Goal: Find specific page/section: Find specific page/section

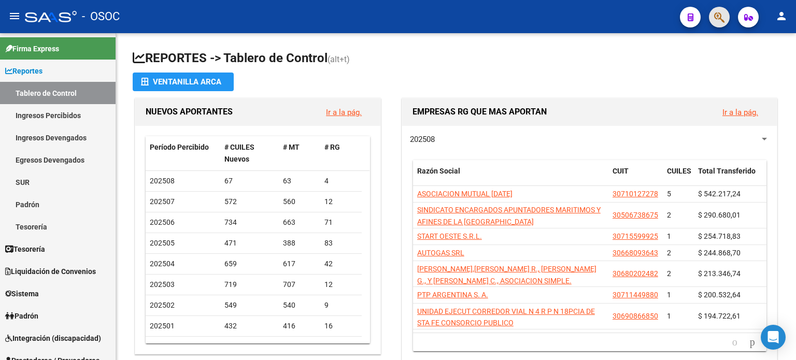
click at [713, 14] on button "button" at bounding box center [719, 17] width 21 height 21
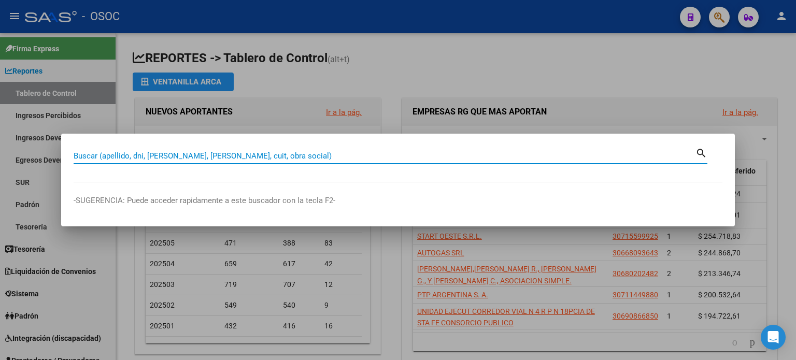
paste input "40512588"
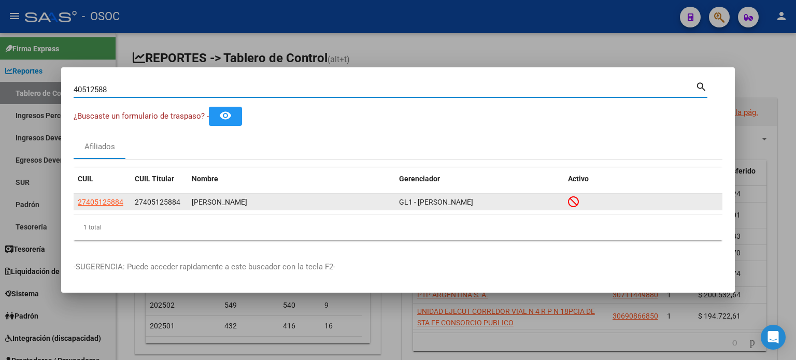
click at [97, 201] on span "27405125884" at bounding box center [101, 202] width 46 height 8
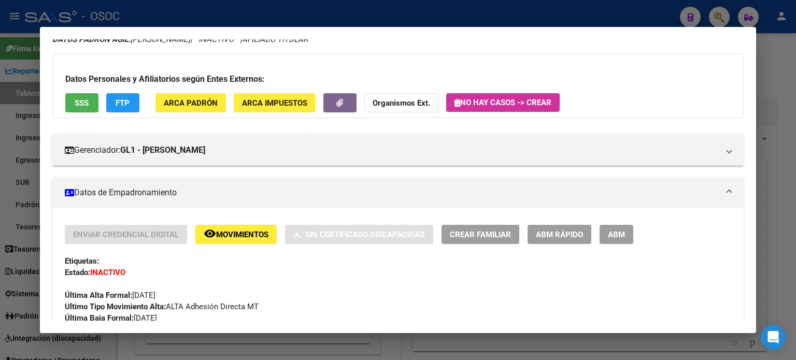
scroll to position [104, 0]
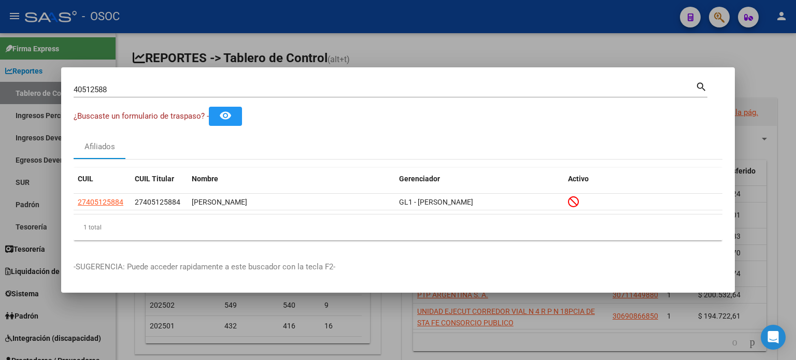
drag, startPoint x: 87, startPoint y: 90, endPoint x: 33, endPoint y: 93, distance: 53.4
click at [33, 93] on div "40512588 Buscar (apellido, dni, cuil, nro traspaso, cuit, obra social) search ¿…" at bounding box center [398, 180] width 796 height 360
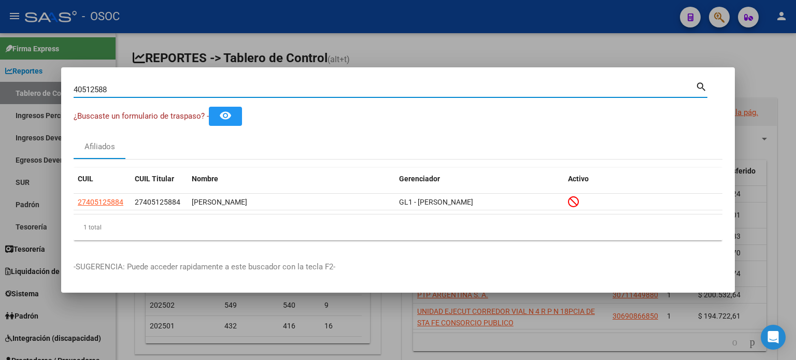
paste input "32883345"
type input "32883345"
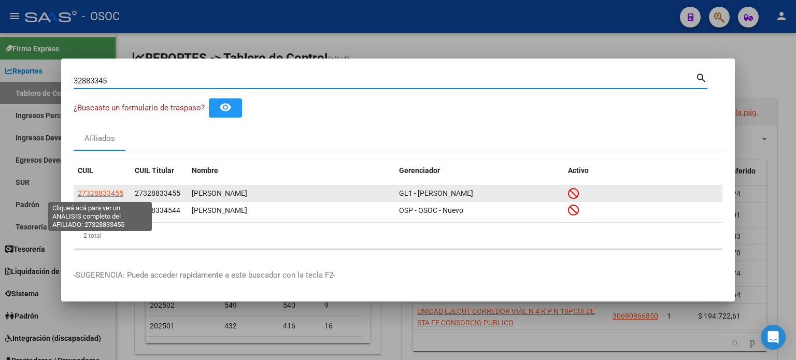
click at [91, 189] on span "27328833455" at bounding box center [101, 193] width 46 height 8
type textarea "27328833455"
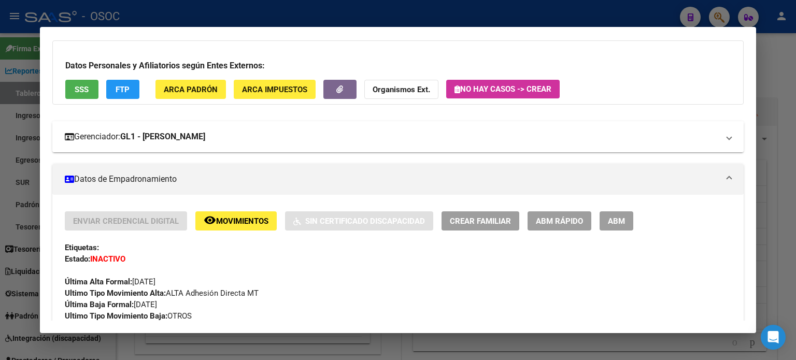
scroll to position [0, 0]
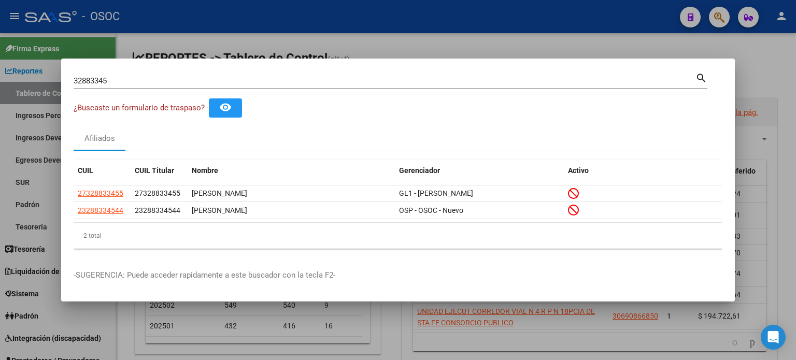
drag, startPoint x: 115, startPoint y: 76, endPoint x: 114, endPoint y: 82, distance: 5.8
click at [44, 79] on div "32883345 Buscar (apellido, dni, cuil, nro traspaso, cuit, obra social) search ¿…" at bounding box center [398, 180] width 796 height 360
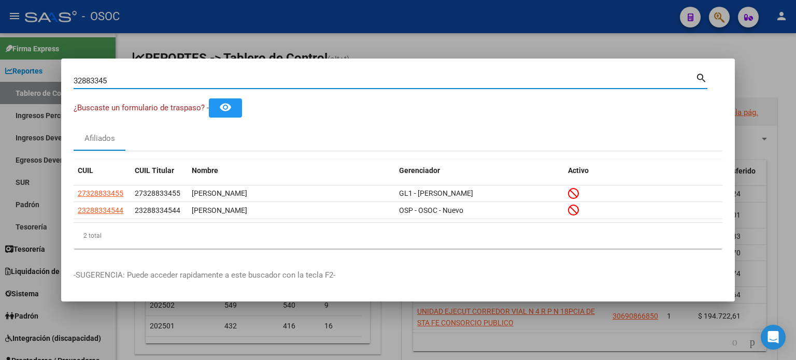
drag, startPoint x: 122, startPoint y: 82, endPoint x: 0, endPoint y: 84, distance: 122.3
click at [0, 84] on div "32883345 Buscar (apellido, dni, cuil, nro traspaso, cuit, obra social) search ¿…" at bounding box center [398, 180] width 796 height 360
paste input "40398232"
type input "40398232"
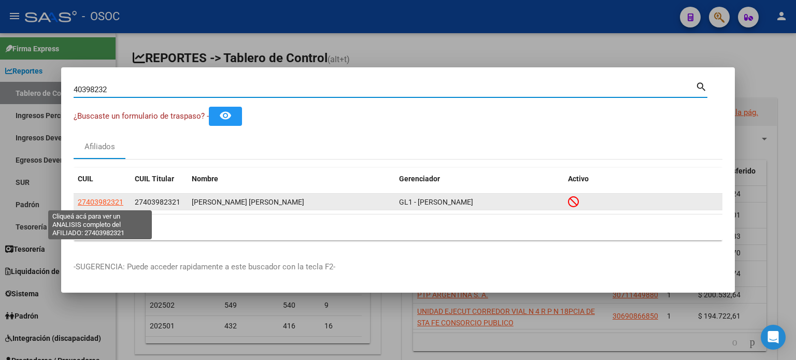
click at [104, 199] on span "27403982321" at bounding box center [101, 202] width 46 height 8
type textarea "27403982321"
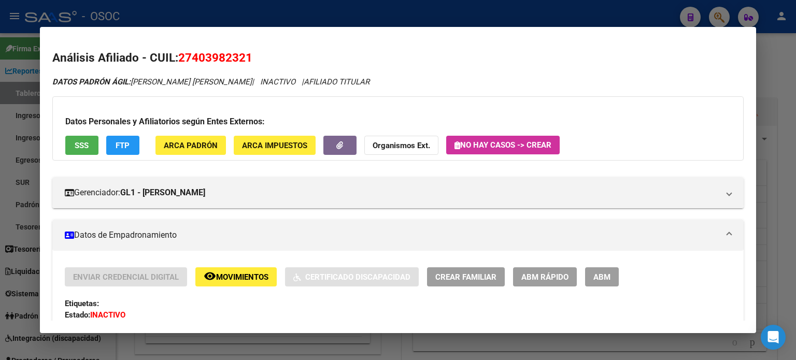
scroll to position [104, 0]
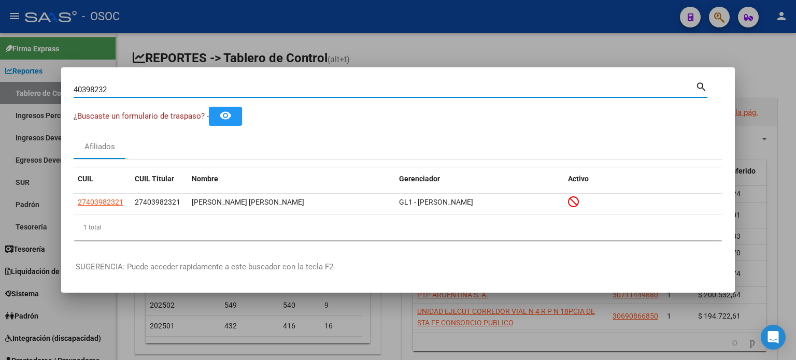
drag, startPoint x: 120, startPoint y: 87, endPoint x: 29, endPoint y: 94, distance: 91.5
click at [29, 94] on div "40398232 Buscar (apellido, dni, cuil, nro traspaso, cuit, obra social) search ¿…" at bounding box center [398, 180] width 796 height 360
paste input "95184139"
type input "95184139"
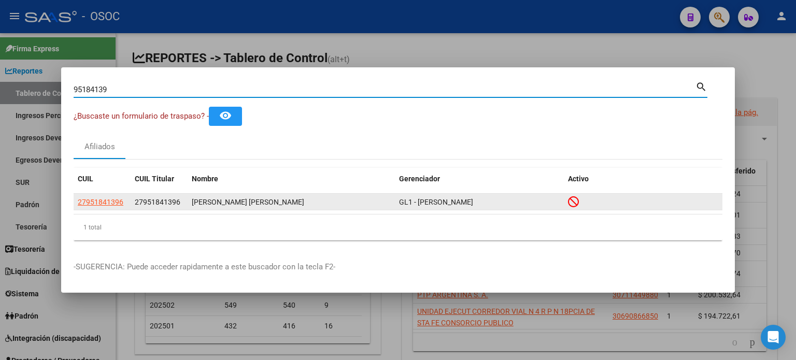
click at [101, 205] on span "27951841396" at bounding box center [101, 202] width 46 height 8
type textarea "27951841396"
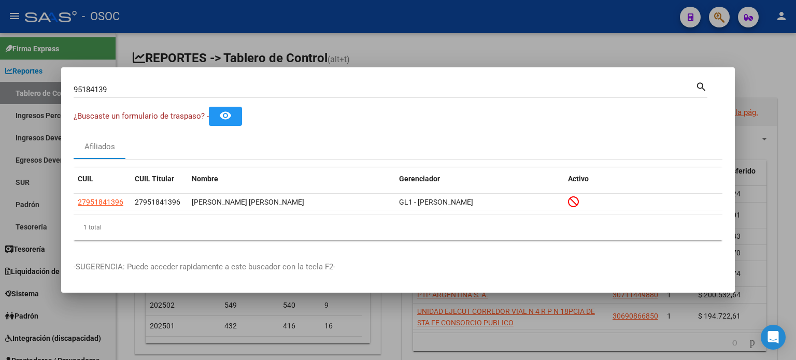
drag, startPoint x: 122, startPoint y: 91, endPoint x: 0, endPoint y: 84, distance: 122.5
click at [0, 84] on div "95184139 Buscar (apellido, dni, cuil, [PERSON_NAME], cuit, obra social) search …" at bounding box center [398, 180] width 796 height 360
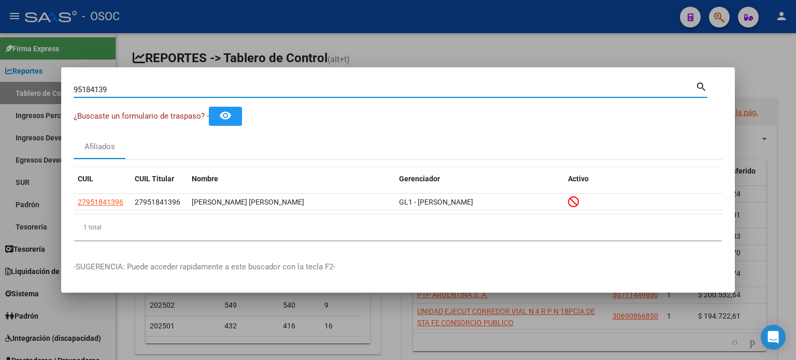
paste input "2990910"
type input "92990910"
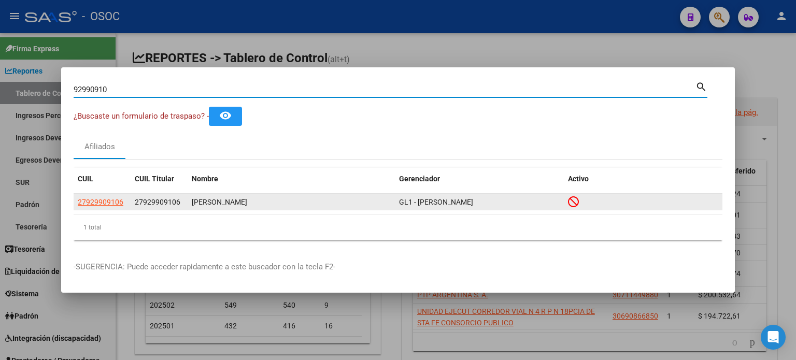
click at [106, 208] on app-link-go-to "27929909106" at bounding box center [101, 202] width 46 height 12
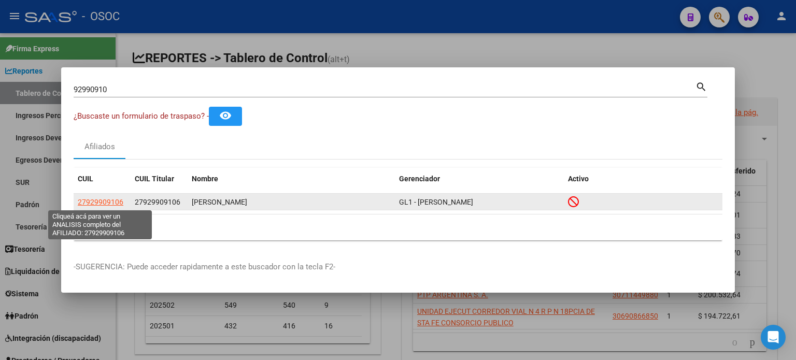
click at [103, 201] on span "27929909106" at bounding box center [101, 202] width 46 height 8
type textarea "27929909106"
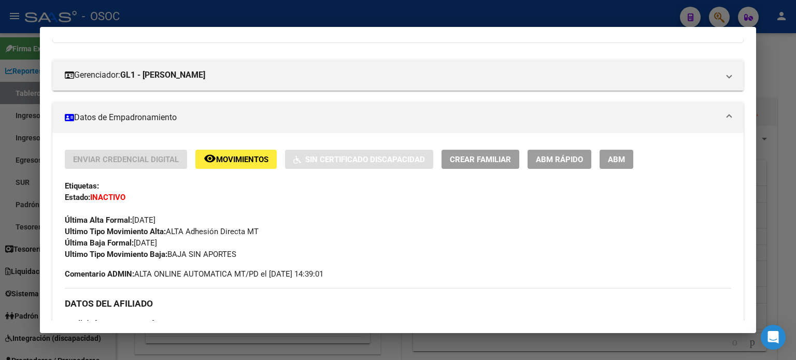
scroll to position [221, 0]
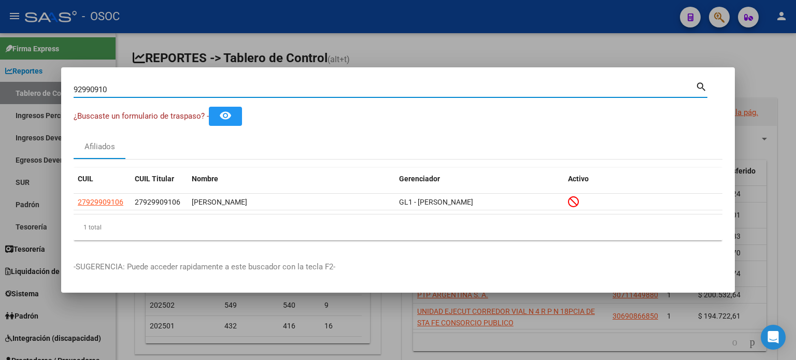
drag, startPoint x: 162, startPoint y: 92, endPoint x: 0, endPoint y: 89, distance: 162.3
click at [0, 90] on div "92990910 Buscar (apellido, dni, cuil, nro traspaso, cuit, obra social) search ¿…" at bounding box center [398, 180] width 796 height 360
paste input "32639353"
type input "32639353"
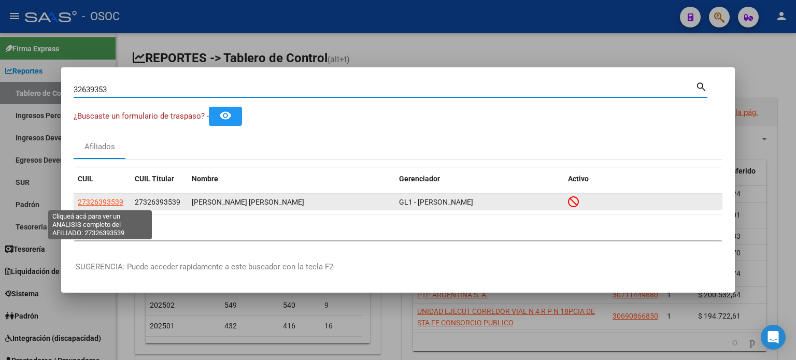
click at [97, 205] on span "27326393539" at bounding box center [101, 202] width 46 height 8
type textarea "27326393539"
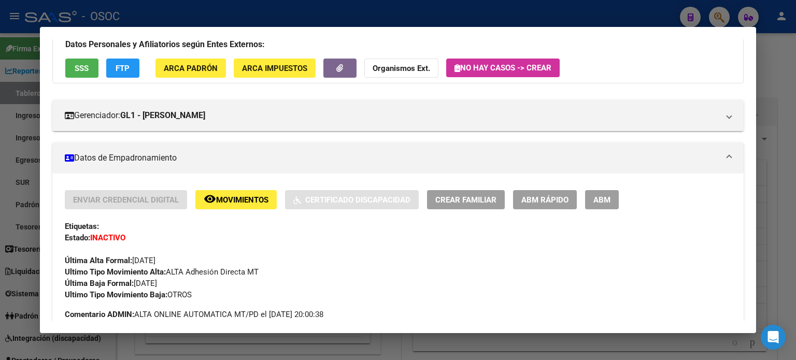
scroll to position [104, 0]
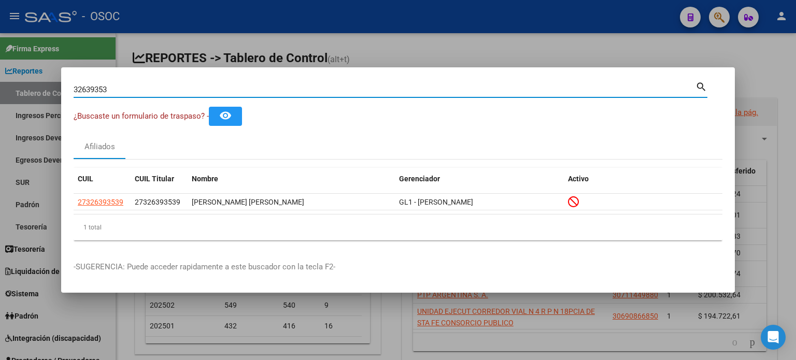
drag, startPoint x: 67, startPoint y: 88, endPoint x: 39, endPoint y: 81, distance: 29.3
click at [39, 81] on div "32639353 Buscar (apellido, dni, cuil, nro traspaso, cuit, obra social) search ¿…" at bounding box center [398, 180] width 796 height 360
paste input "94247110"
type input "94247110"
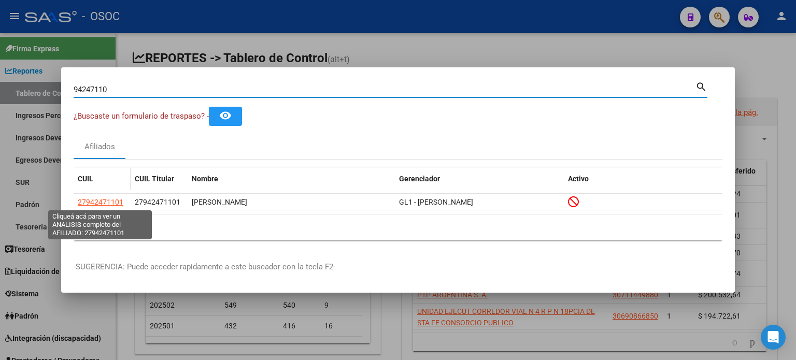
click at [100, 205] on span "27942471101" at bounding box center [101, 202] width 46 height 8
type textarea "27942471101"
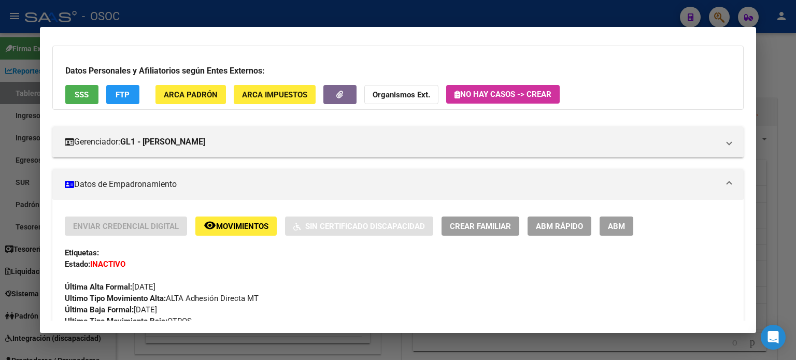
scroll to position [155, 0]
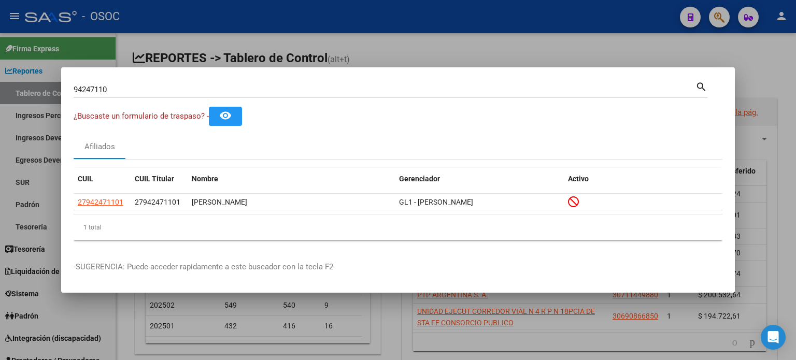
drag, startPoint x: 66, startPoint y: 93, endPoint x: 0, endPoint y: 89, distance: 66.5
click at [0, 89] on div "94247110 Buscar (apellido, dni, cuil, nro traspaso, cuit, obra social) search ¿…" at bounding box center [398, 180] width 796 height 360
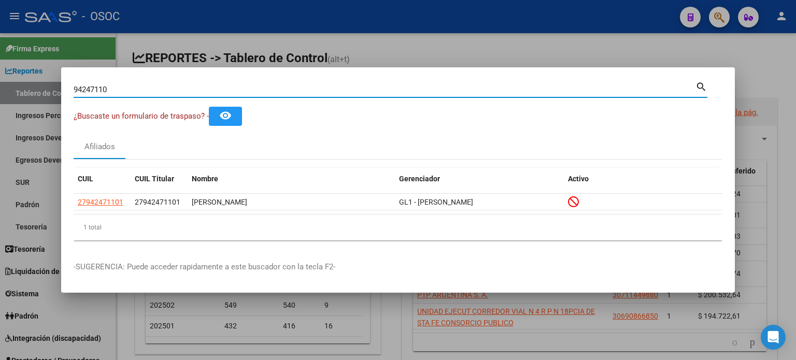
paste input "19036116"
type input "19036116"
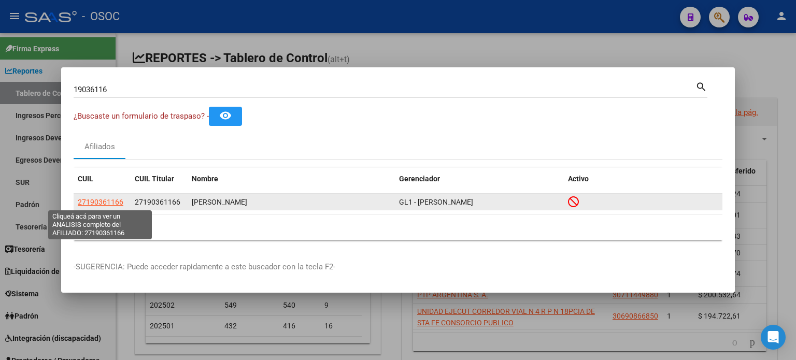
click at [106, 201] on span "27190361166" at bounding box center [101, 202] width 46 height 8
type textarea "27190361166"
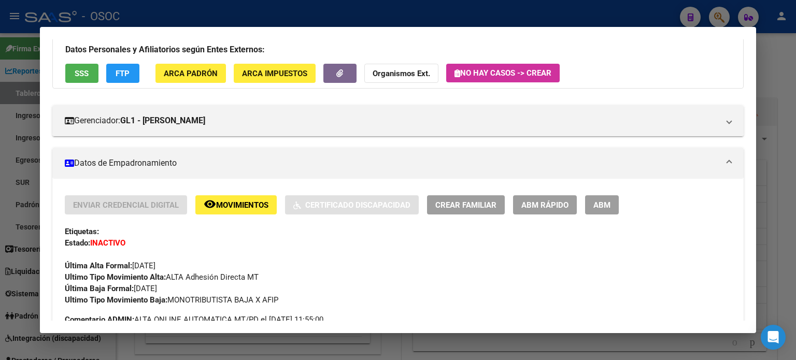
scroll to position [104, 0]
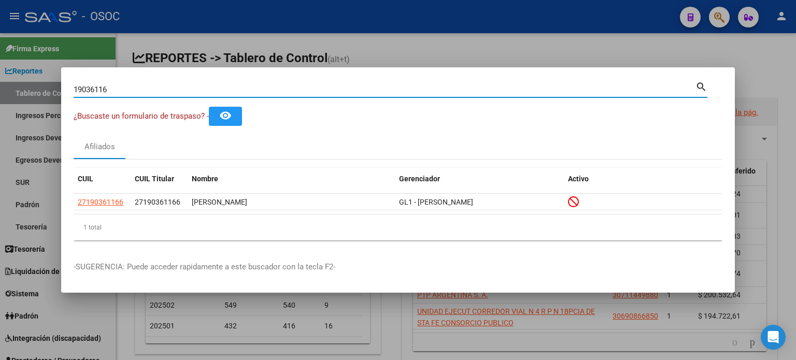
drag, startPoint x: 67, startPoint y: 87, endPoint x: 0, endPoint y: 70, distance: 69.4
click at [0, 73] on div "19036116 Buscar (apellido, dni, cuil, nro traspaso, cuit, obra social) search ¿…" at bounding box center [398, 180] width 796 height 360
paste input "94467221"
type input "94467221"
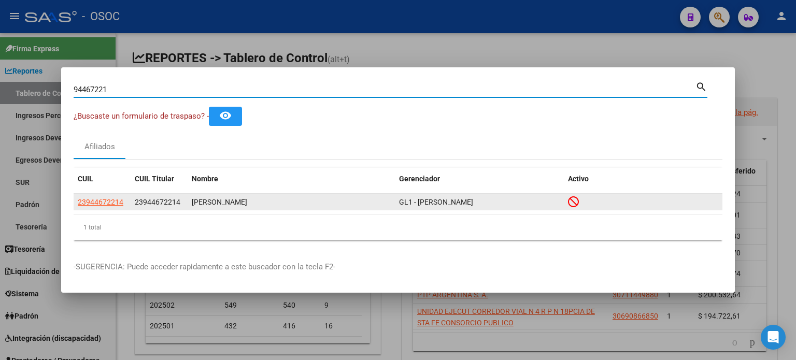
click at [114, 203] on span "23944672214" at bounding box center [101, 202] width 46 height 8
type textarea "23944672214"
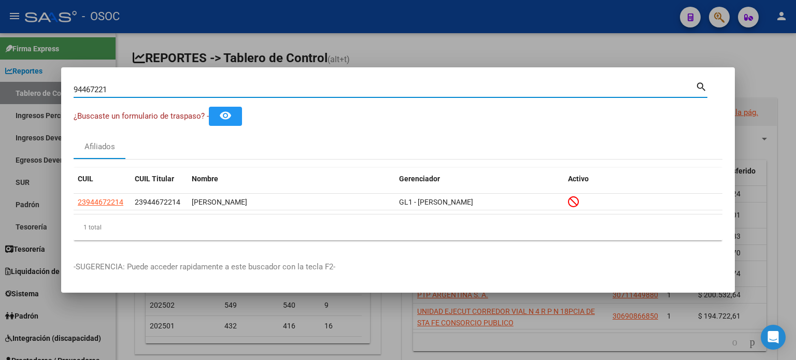
drag, startPoint x: 80, startPoint y: 91, endPoint x: 20, endPoint y: 93, distance: 59.6
click at [19, 95] on div "94467221 Buscar (apellido, dni, cuil, nro traspaso, cuit, obra social) search ¿…" at bounding box center [398, 180] width 796 height 360
paste input "40510977"
type input "40510977"
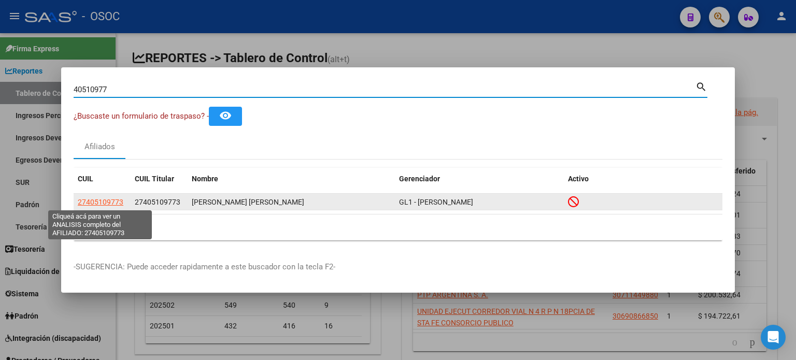
click at [105, 198] on span "27405109773" at bounding box center [101, 202] width 46 height 8
type textarea "27405109773"
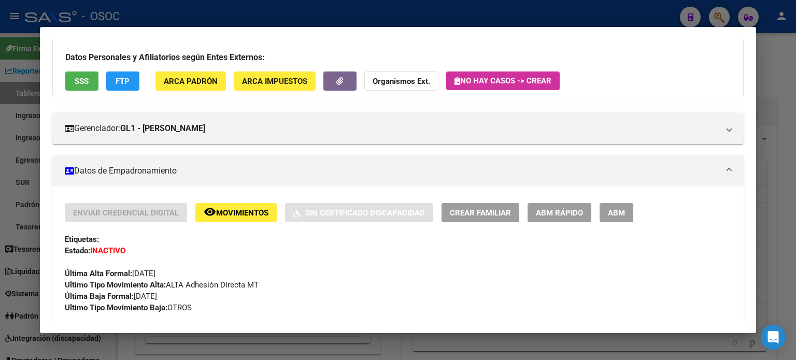
scroll to position [0, 0]
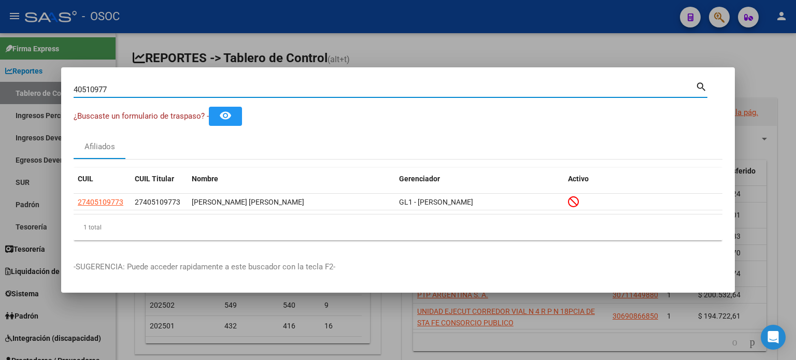
drag, startPoint x: 45, startPoint y: 89, endPoint x: 19, endPoint y: 84, distance: 25.7
click at [19, 85] on div "40510977 Buscar (apellido, dni, cuil, nro traspaso, cuit, obra social) search ¿…" at bounding box center [398, 180] width 796 height 360
paste input "33522262"
type input "33522262"
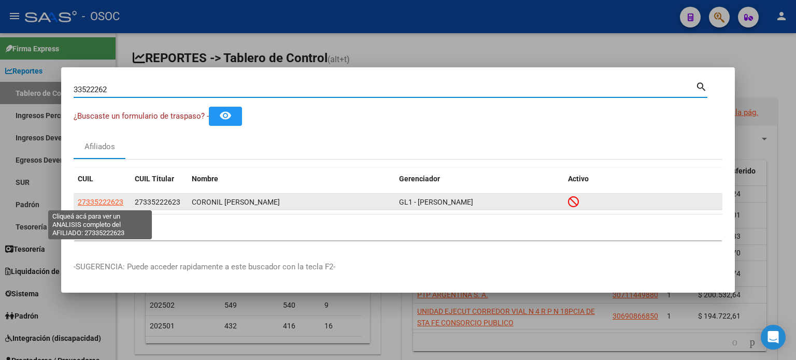
click at [91, 204] on span "27335222623" at bounding box center [101, 202] width 46 height 8
type textarea "27335222623"
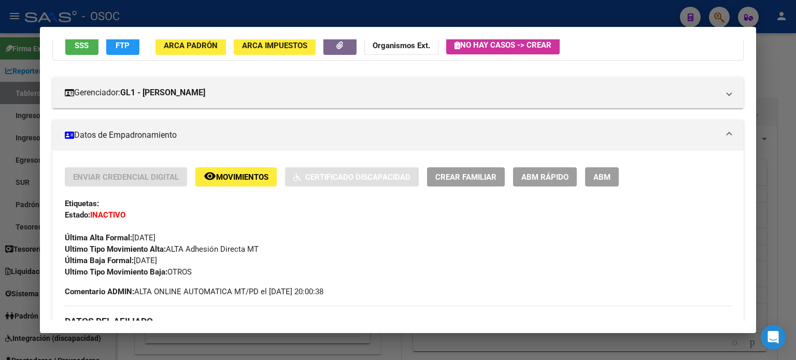
scroll to position [104, 0]
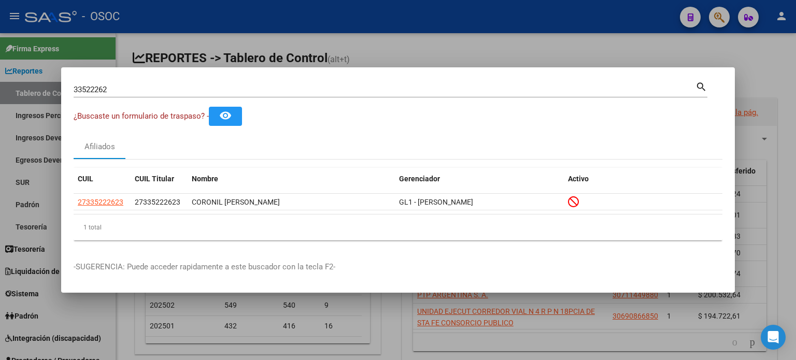
drag, startPoint x: 131, startPoint y: 81, endPoint x: 35, endPoint y: 83, distance: 95.9
click at [35, 83] on div "33522262 Buscar (apellido, dni, cuil, nro traspaso, cuit, obra social) search ¿…" at bounding box center [398, 180] width 796 height 360
drag, startPoint x: 131, startPoint y: 91, endPoint x: 2, endPoint y: 88, distance: 129.6
click at [2, 88] on div "33522262 Buscar (apellido, dni, cuil, nro traspaso, cuit, obra social) search ¿…" at bounding box center [398, 180] width 796 height 360
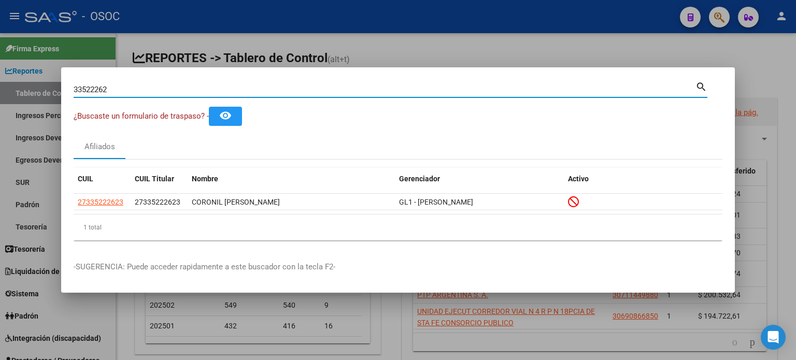
paste input "40948603"
type input "40948603"
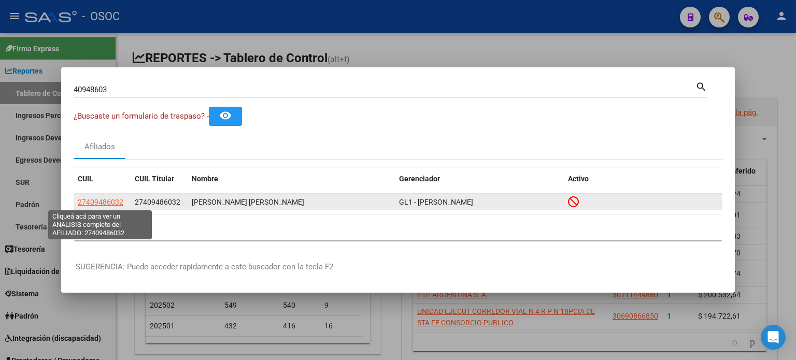
click at [84, 201] on span "27409486032" at bounding box center [101, 202] width 46 height 8
type textarea "27409486032"
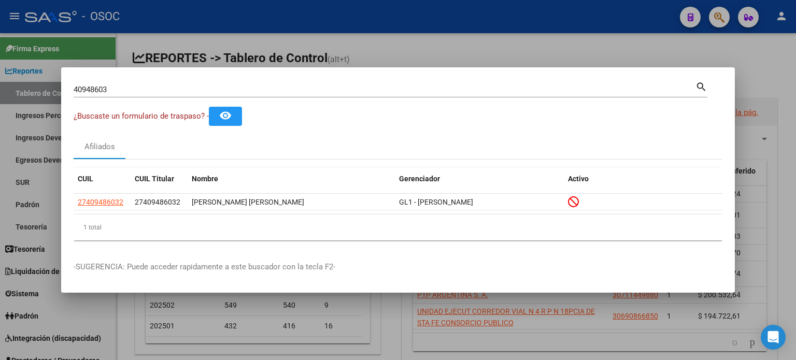
drag, startPoint x: 112, startPoint y: 89, endPoint x: 41, endPoint y: 92, distance: 70.6
click at [41, 92] on div "40948603 Buscar (apellido, dni, cuil, [PERSON_NAME], cuit, obra social) search …" at bounding box center [398, 180] width 796 height 360
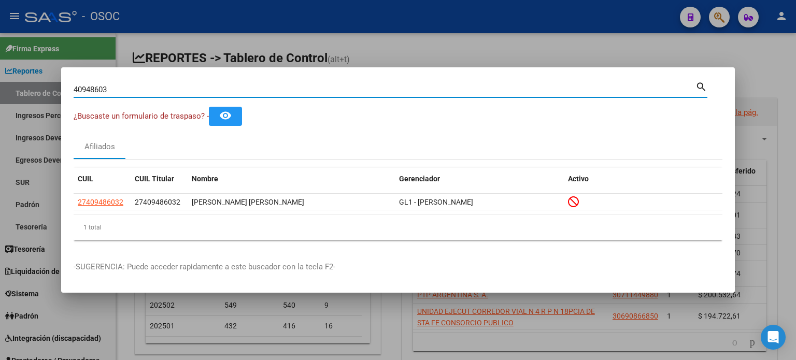
paste input "93017069"
type input "93017069"
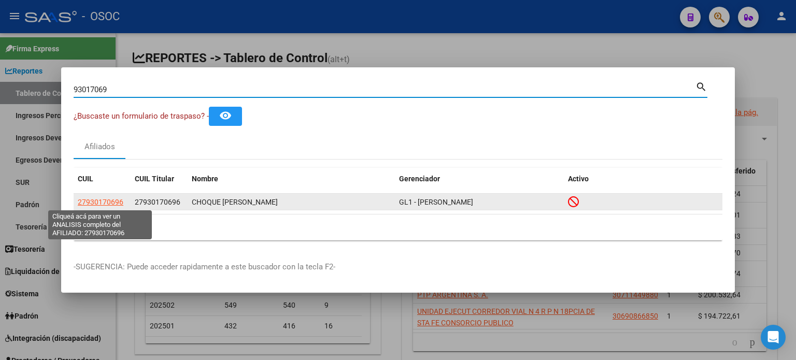
click at [100, 204] on span "27930170696" at bounding box center [101, 202] width 46 height 8
type textarea "27930170696"
